Goal: Transaction & Acquisition: Book appointment/travel/reservation

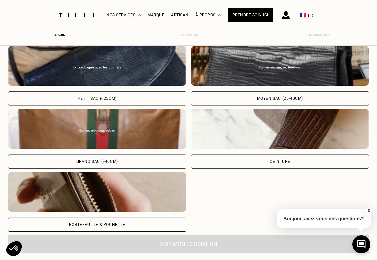
scroll to position [244, 0]
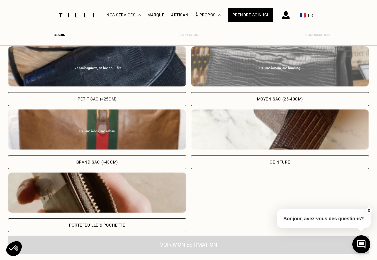
click at [267, 96] on div "Moyen sac (25-40cm)" at bounding box center [280, 99] width 178 height 14
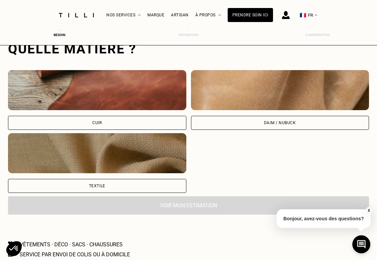
scroll to position [449, 0]
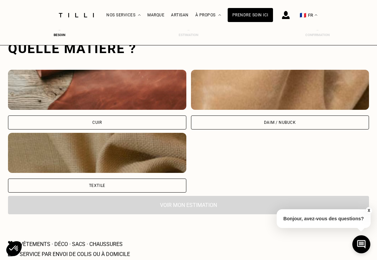
click at [138, 125] on div "Cuir" at bounding box center [97, 122] width 178 height 14
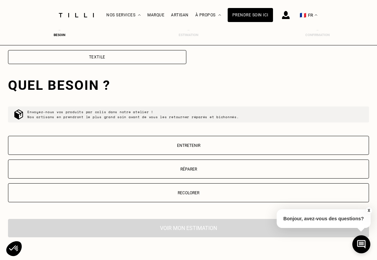
scroll to position [598, 0]
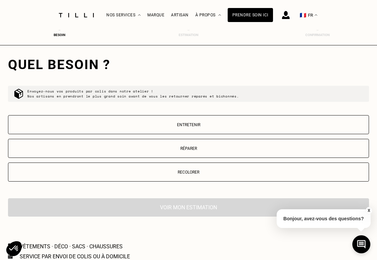
click at [187, 150] on p "Réparer" at bounding box center [189, 148] width 354 height 5
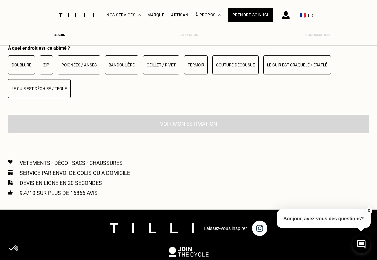
scroll to position [749, 0]
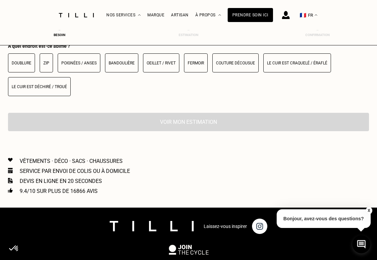
click at [89, 56] on button "Poignées / anses" at bounding box center [79, 62] width 43 height 19
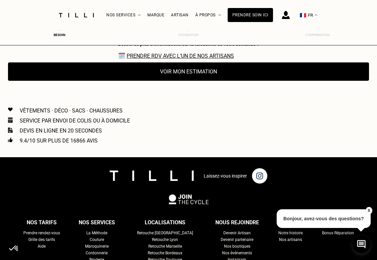
scroll to position [819, 0]
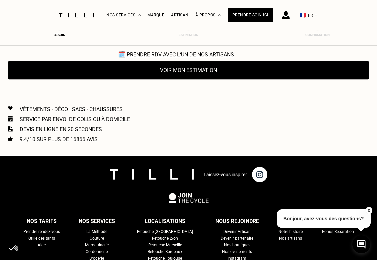
click at [192, 73] on button "Voir mon estimation" at bounding box center [188, 70] width 361 height 18
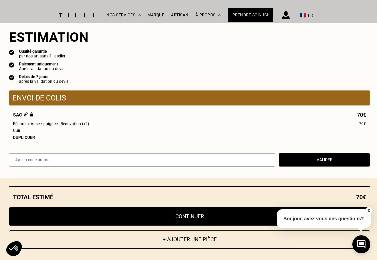
scroll to position [793, 0]
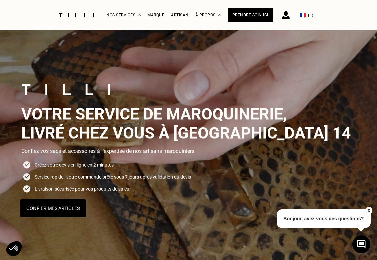
click at [47, 208] on button "Confier mes articles" at bounding box center [53, 208] width 66 height 18
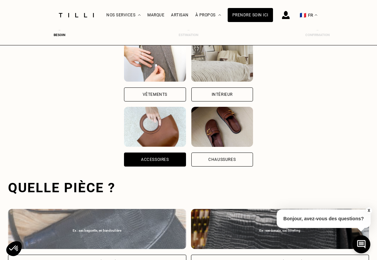
scroll to position [205, 0]
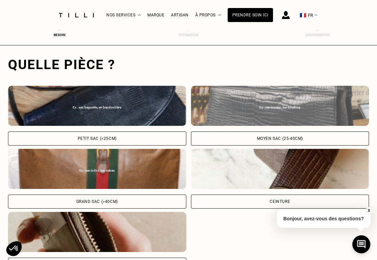
click at [253, 136] on div "Moyen sac (25-40cm)" at bounding box center [280, 138] width 178 height 14
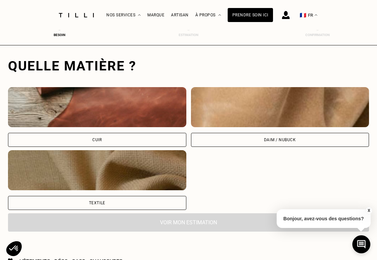
scroll to position [433, 0]
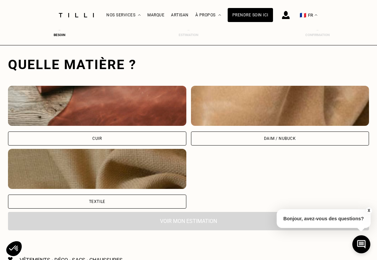
click at [101, 201] on div "Textile" at bounding box center [97, 201] width 16 height 4
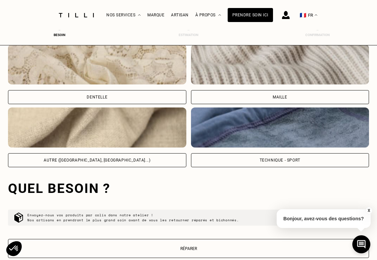
scroll to position [713, 0]
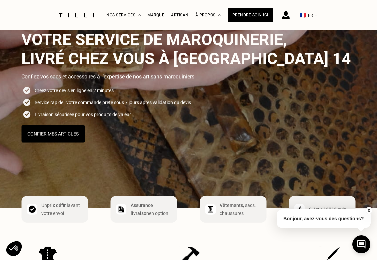
scroll to position [90, 0]
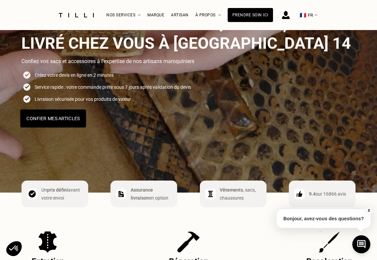
click at [67, 122] on button "Confier mes articles" at bounding box center [53, 118] width 66 height 18
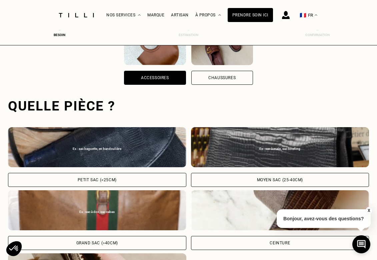
scroll to position [205, 0]
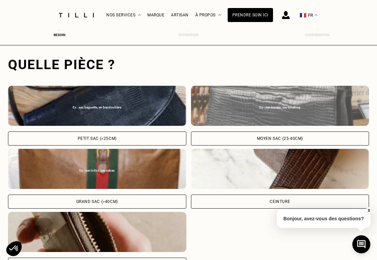
click at [264, 141] on div "Moyen sac (25-40cm)" at bounding box center [280, 138] width 178 height 14
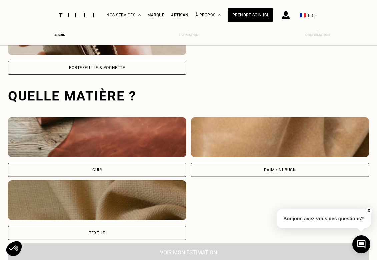
scroll to position [433, 0]
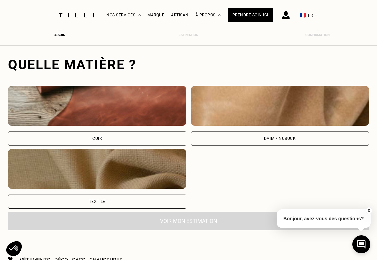
click at [264, 141] on div "Daim / Nubuck" at bounding box center [280, 138] width 178 height 14
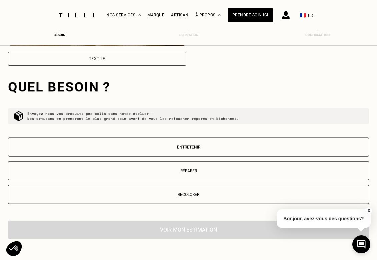
scroll to position [598, 0]
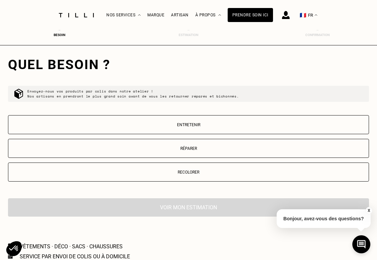
click at [215, 143] on button "Réparer" at bounding box center [188, 148] width 361 height 19
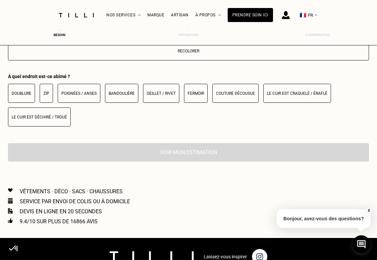
scroll to position [749, 0]
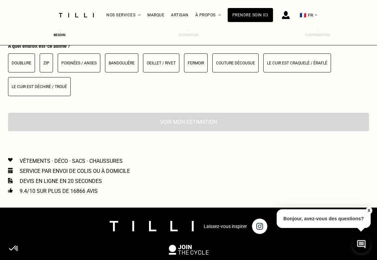
click at [79, 65] on p "Poignées / anses" at bounding box center [78, 63] width 35 height 5
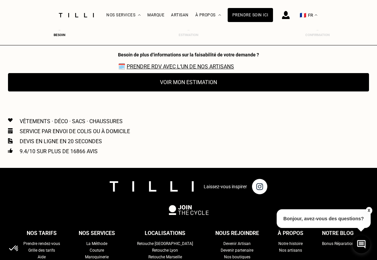
scroll to position [815, 0]
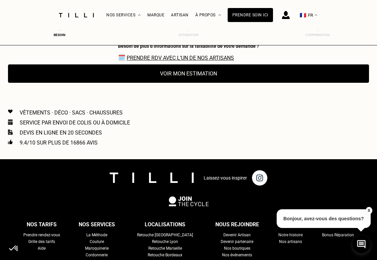
click at [178, 80] on button "Voir mon estimation" at bounding box center [188, 73] width 361 height 18
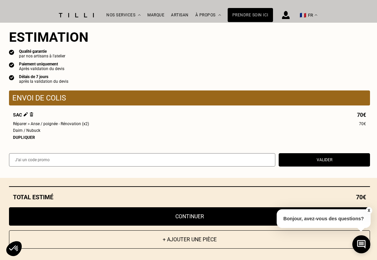
click at [91, 126] on div "Réparer > Anse / poignée - Rénovation (x2) 70€" at bounding box center [189, 124] width 353 height 6
